Goal: Transaction & Acquisition: Purchase product/service

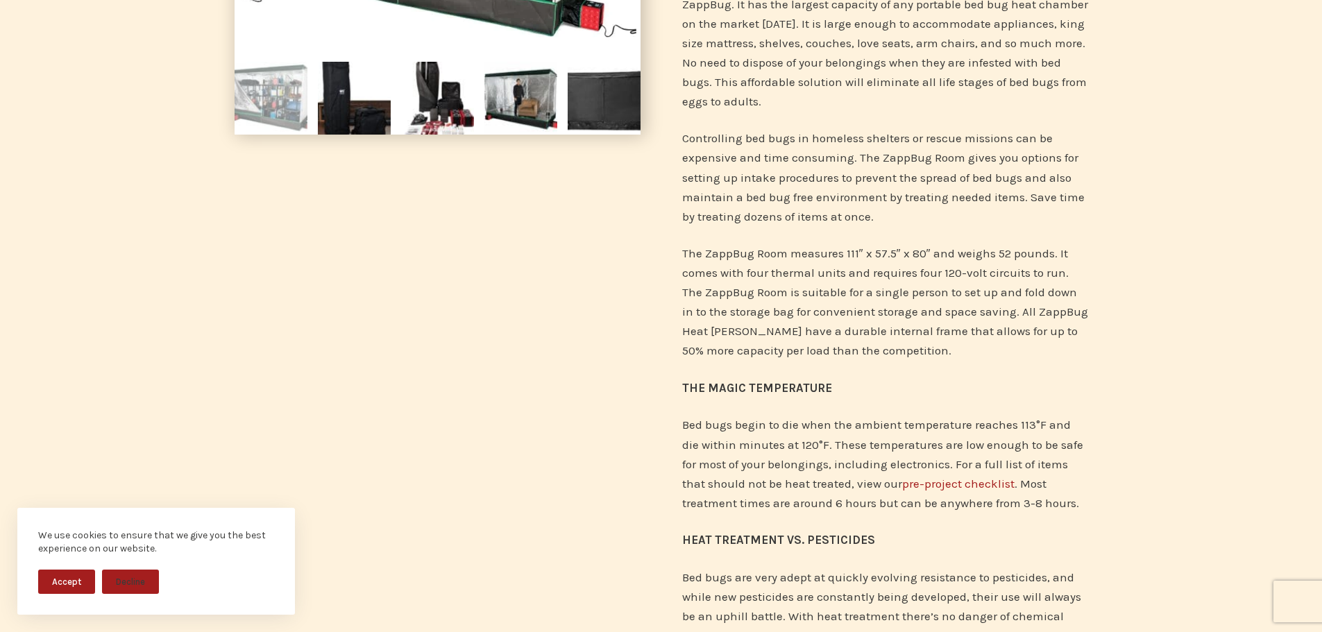
scroll to position [69, 0]
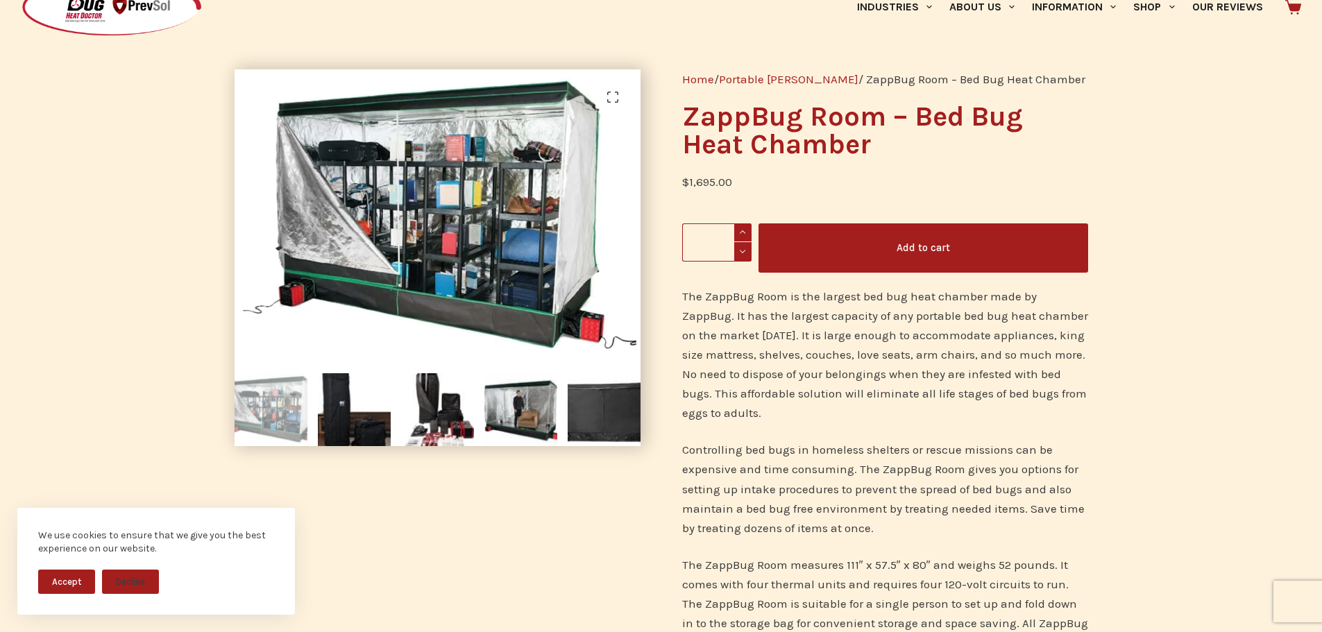
click at [780, 77] on link "Portable [PERSON_NAME]" at bounding box center [789, 79] width 140 height 14
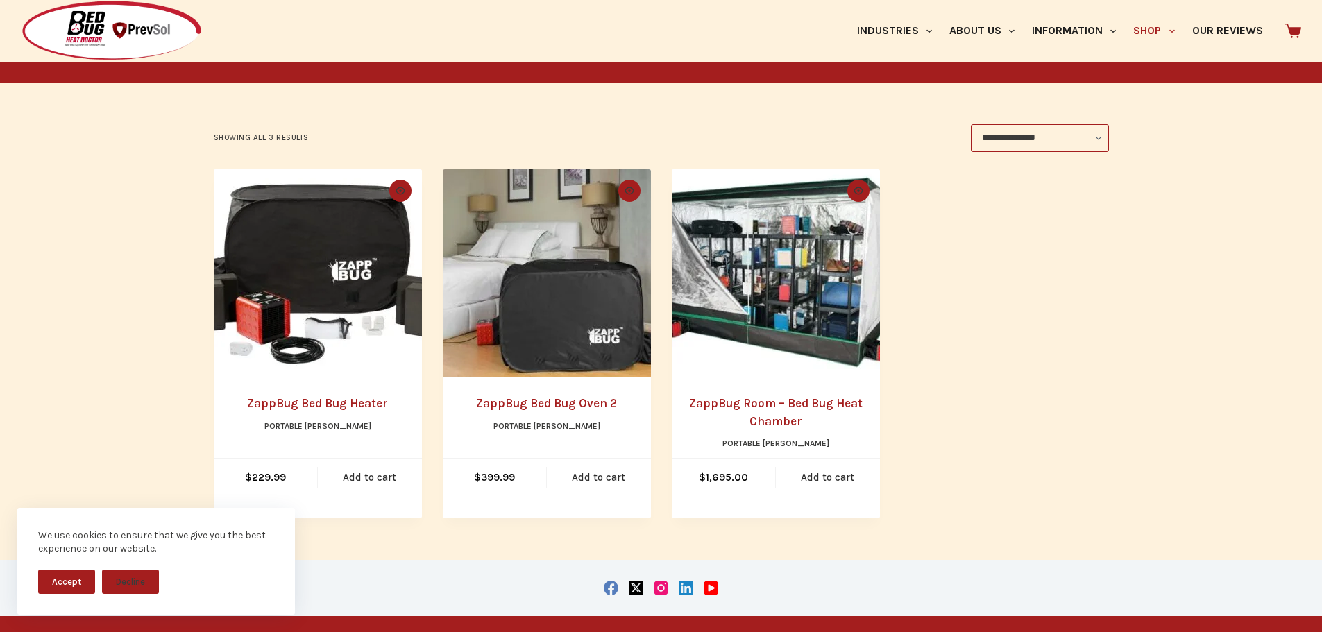
scroll to position [208, 0]
click at [60, 584] on button "Accept" at bounding box center [66, 582] width 57 height 24
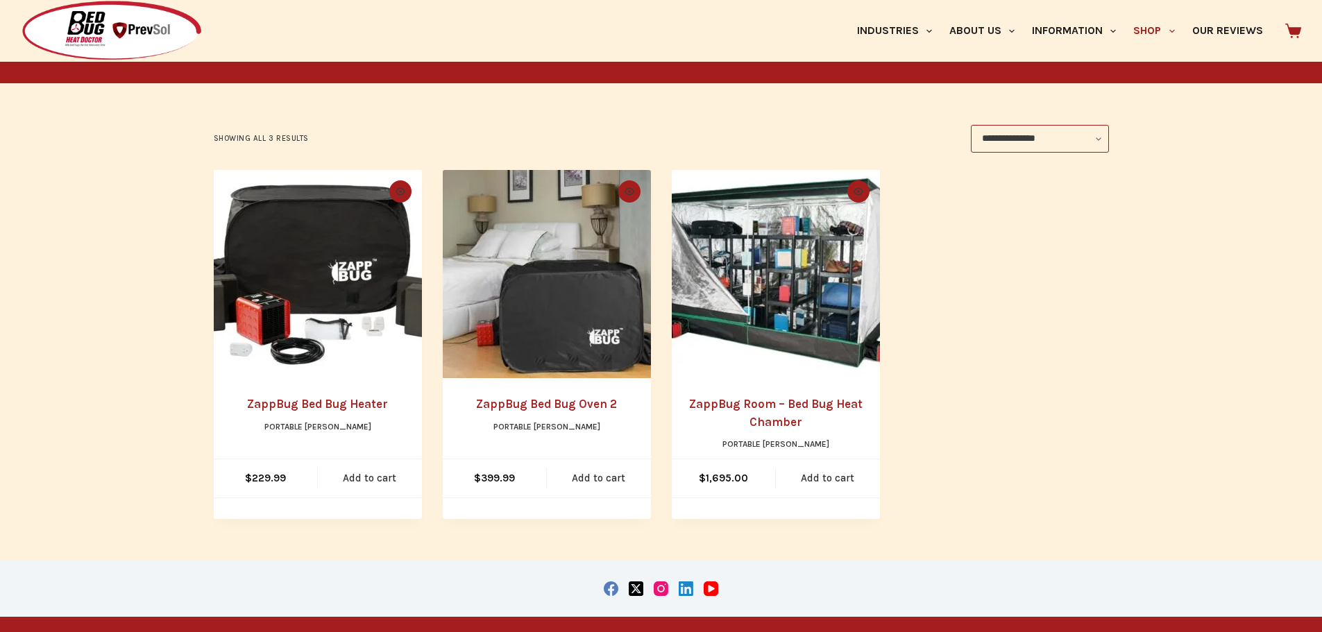
click at [1031, 422] on ul "Quick view icon ZappBug Bed Bug Heater Portable Chambers $ 229.99 Add to cart Q…" at bounding box center [661, 344] width 895 height 349
